Goal: Information Seeking & Learning: Learn about a topic

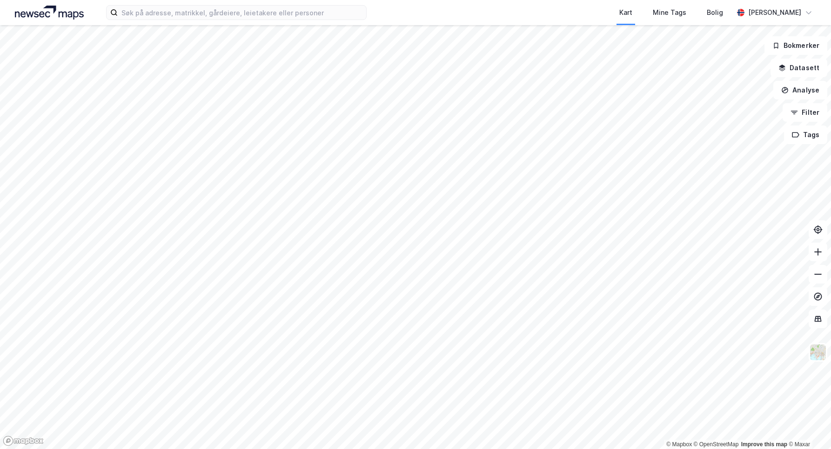
click at [53, 15] on img at bounding box center [49, 13] width 69 height 14
click at [802, 64] on button "Datasett" at bounding box center [798, 68] width 57 height 19
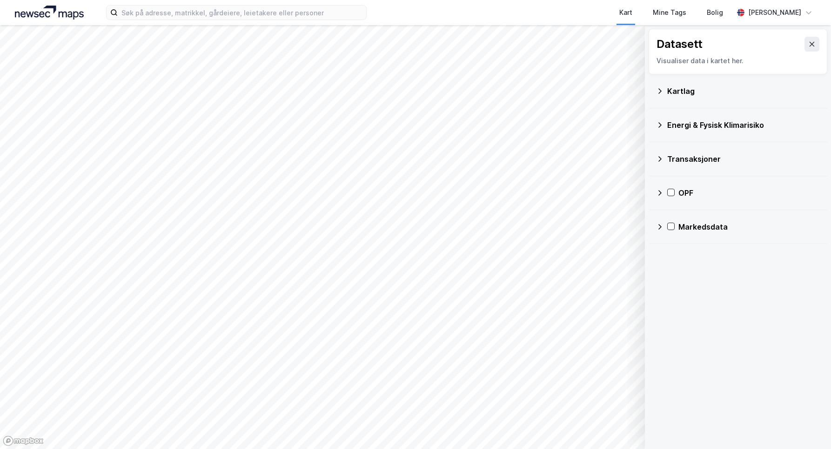
click at [662, 159] on icon at bounding box center [659, 158] width 7 height 7
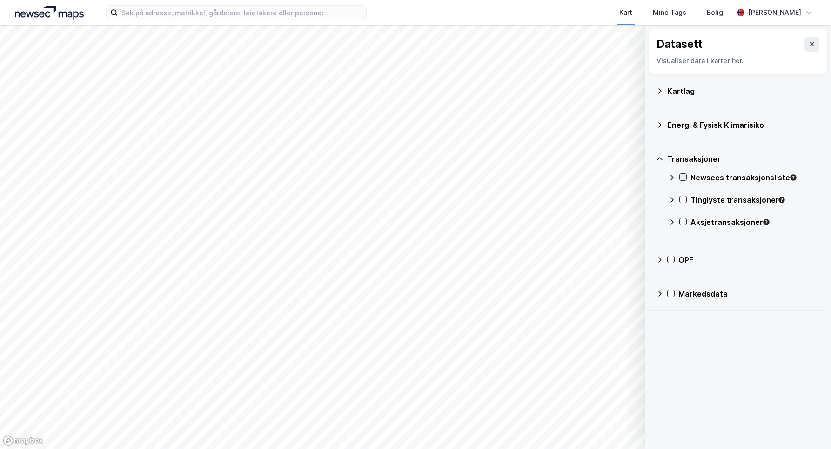
click at [685, 175] on icon at bounding box center [682, 177] width 7 height 7
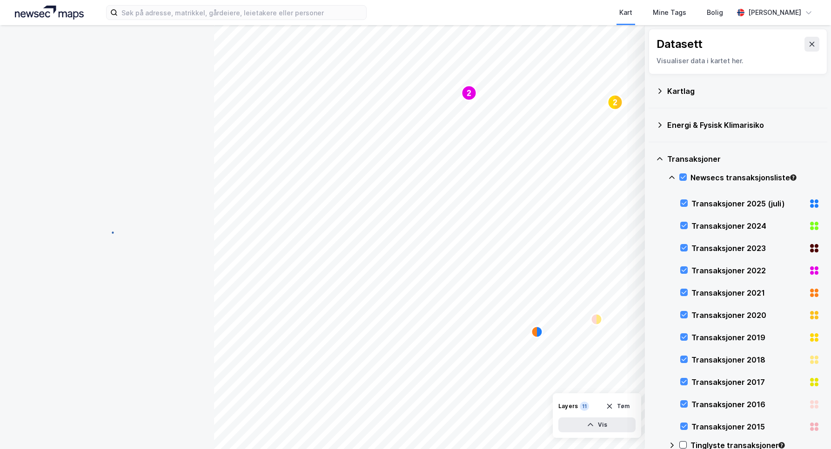
scroll to position [3, 0]
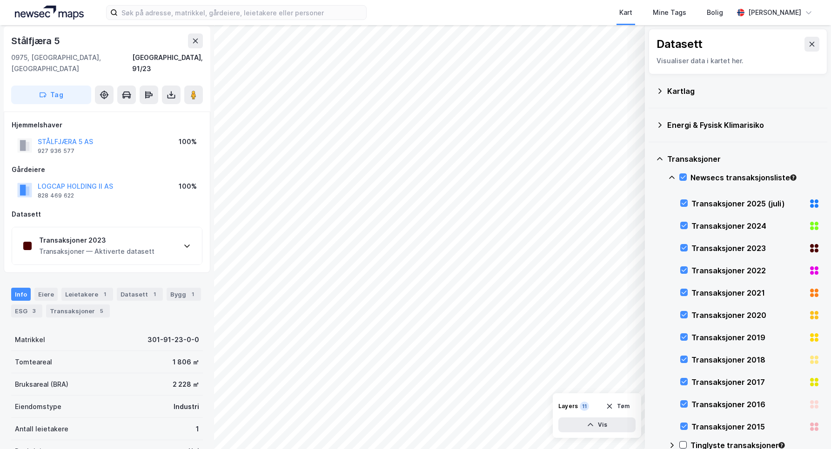
click at [701, 103] on div "2 2 2 © Mapbox © OpenStreetMap Improve this map © Maxar Datasett Visualiser dat…" at bounding box center [415, 237] width 831 height 424
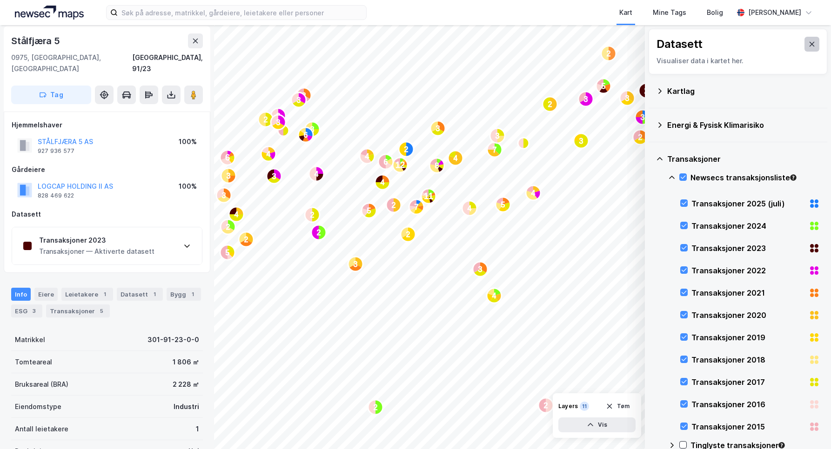
click at [809, 45] on icon at bounding box center [811, 44] width 5 height 5
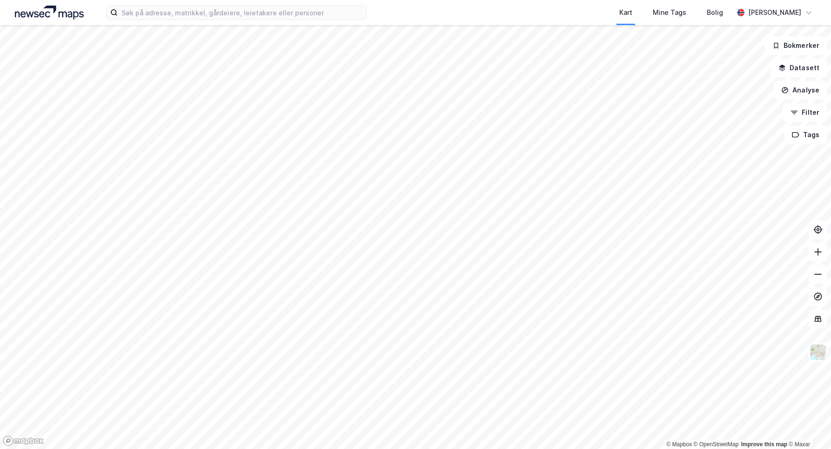
click at [158, 449] on html "Kart Mine Tags Bolig [PERSON_NAME] © Mapbox © OpenStreetMap Improve this map © …" at bounding box center [415, 224] width 831 height 449
click at [803, 69] on button "Datasett" at bounding box center [798, 68] width 57 height 19
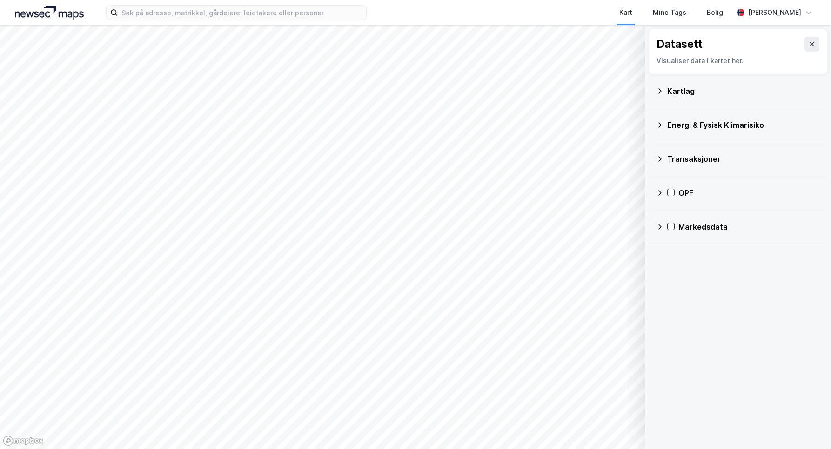
click at [678, 156] on div "Transaksjoner" at bounding box center [743, 158] width 153 height 11
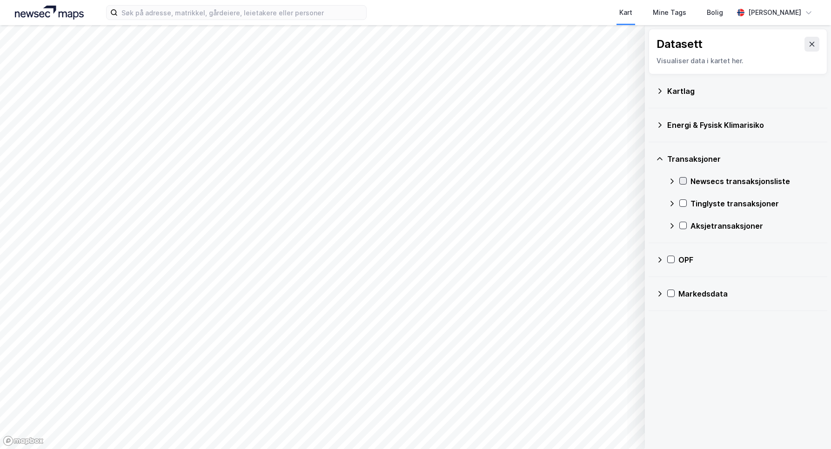
click at [686, 180] on div at bounding box center [682, 180] width 7 height 7
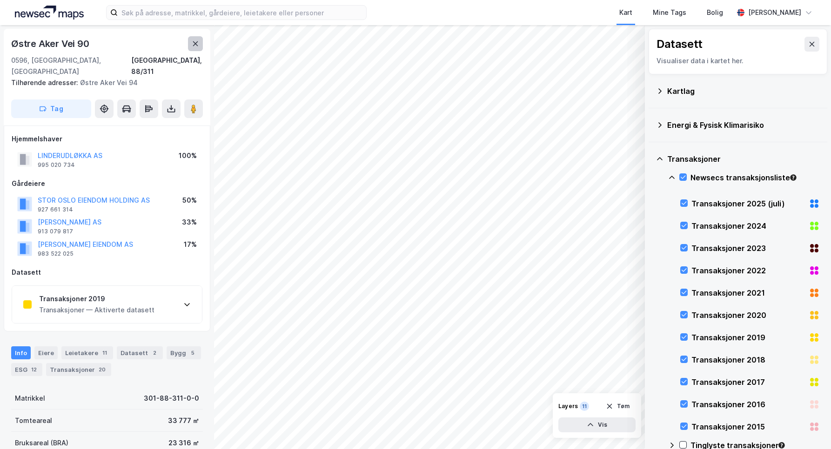
click at [197, 43] on icon at bounding box center [195, 43] width 7 height 7
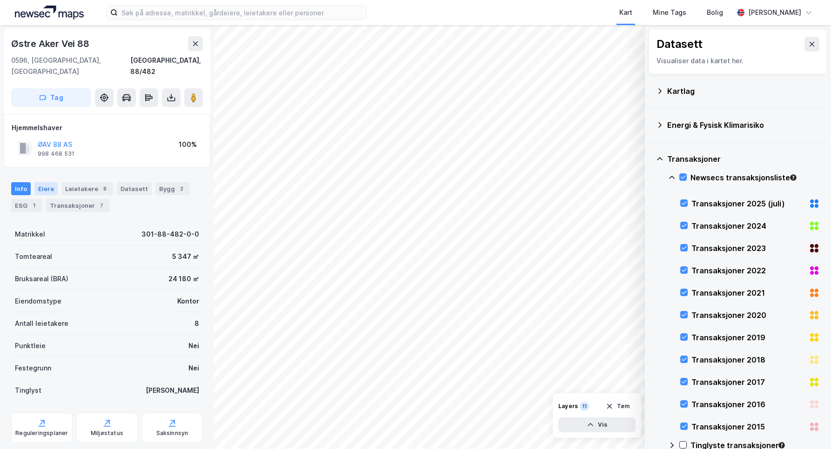
click at [47, 182] on div "Eiere" at bounding box center [45, 188] width 23 height 13
